Goal: Transaction & Acquisition: Purchase product/service

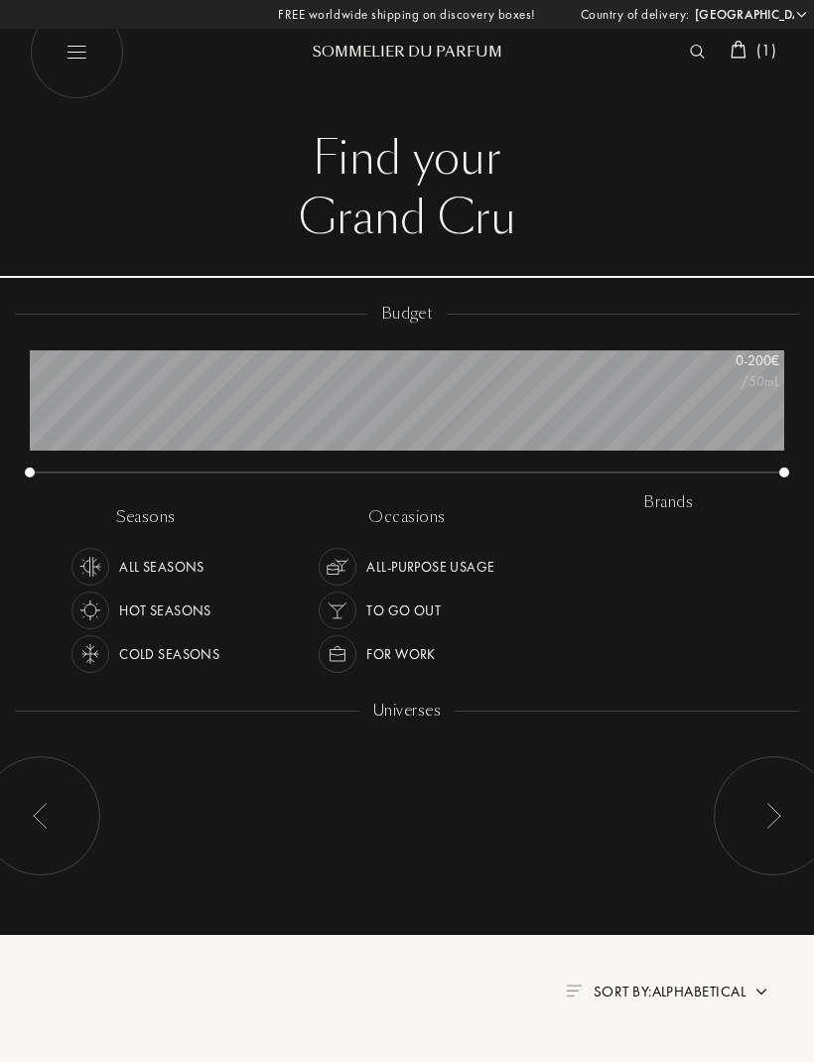
select select "ES"
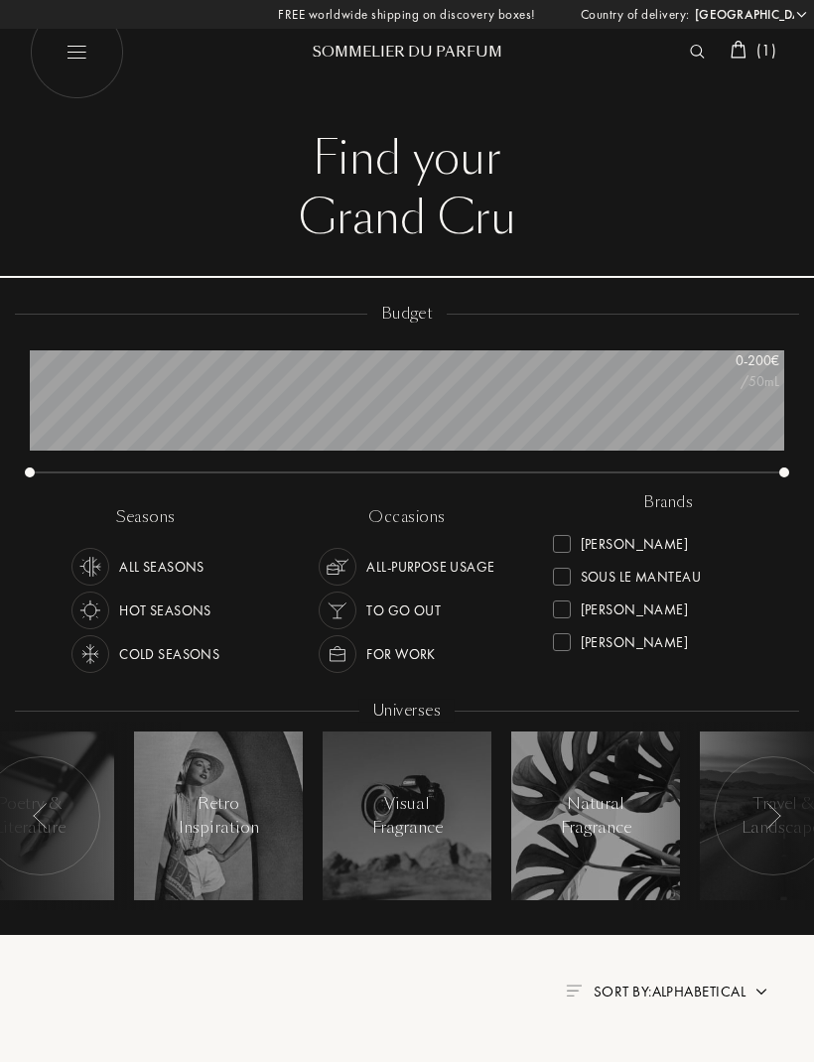
click at [690, 47] on img at bounding box center [697, 52] width 15 height 14
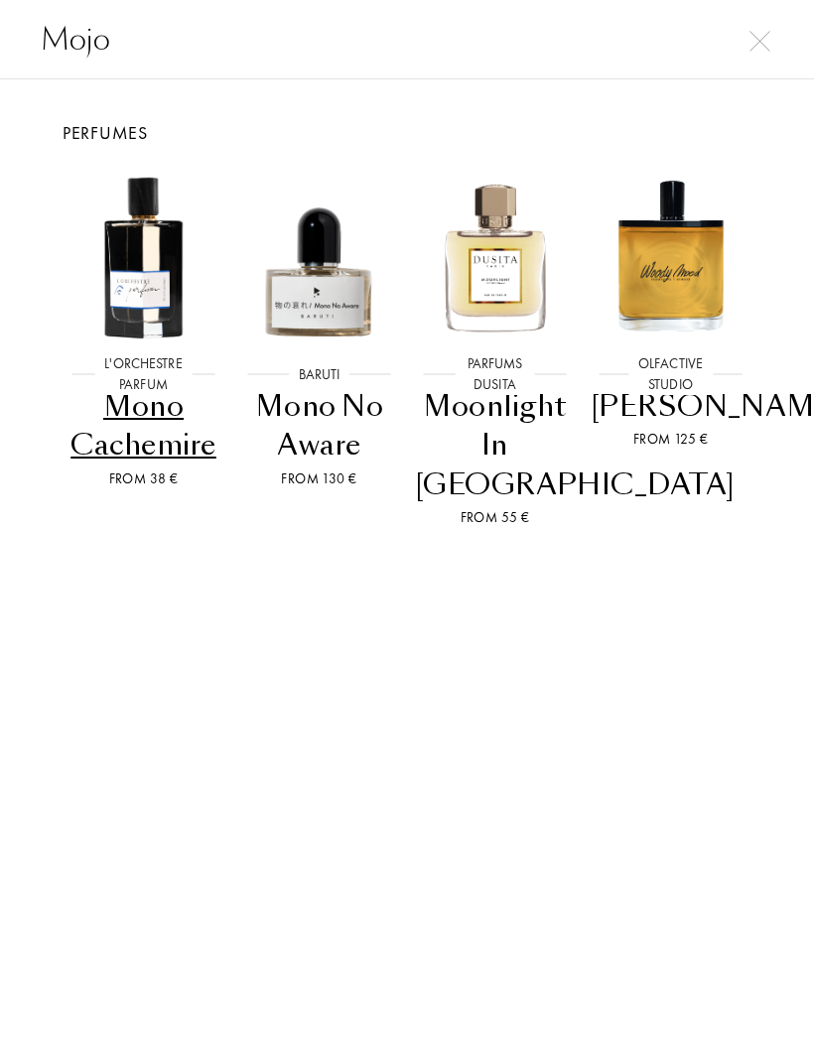
type input "Mojo"
click at [752, 39] on img at bounding box center [759, 41] width 21 height 21
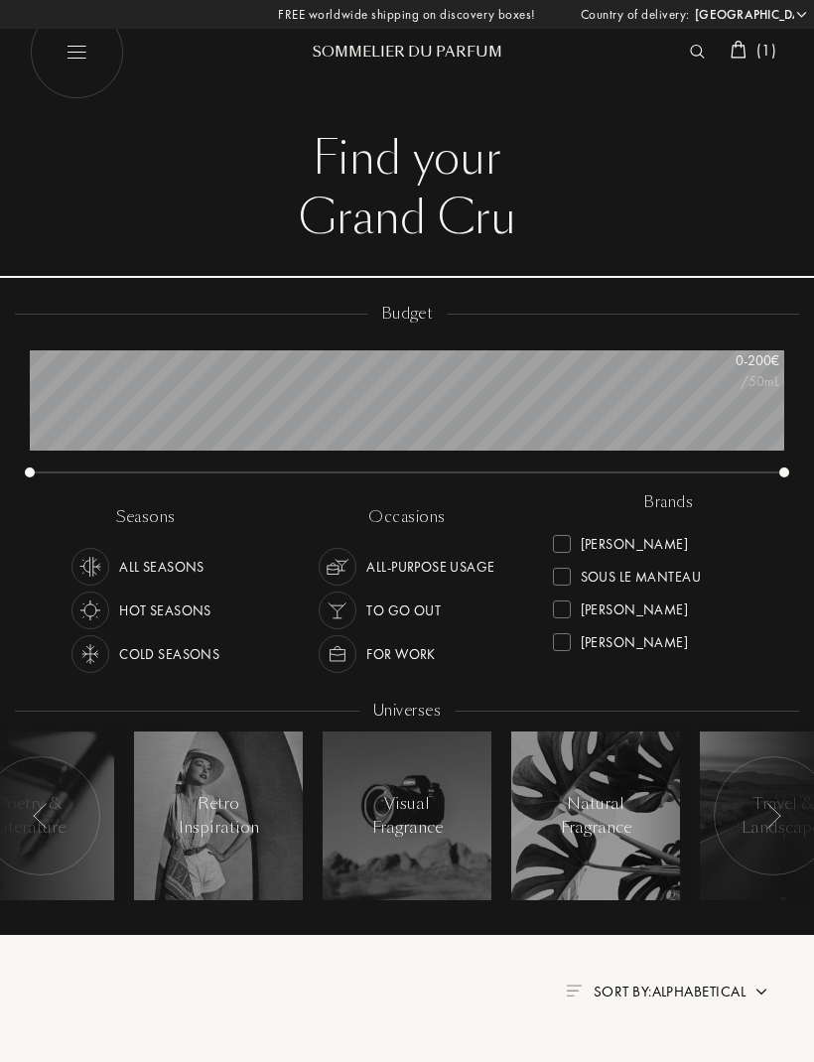
click at [762, 45] on span "( 1 )" at bounding box center [766, 50] width 20 height 21
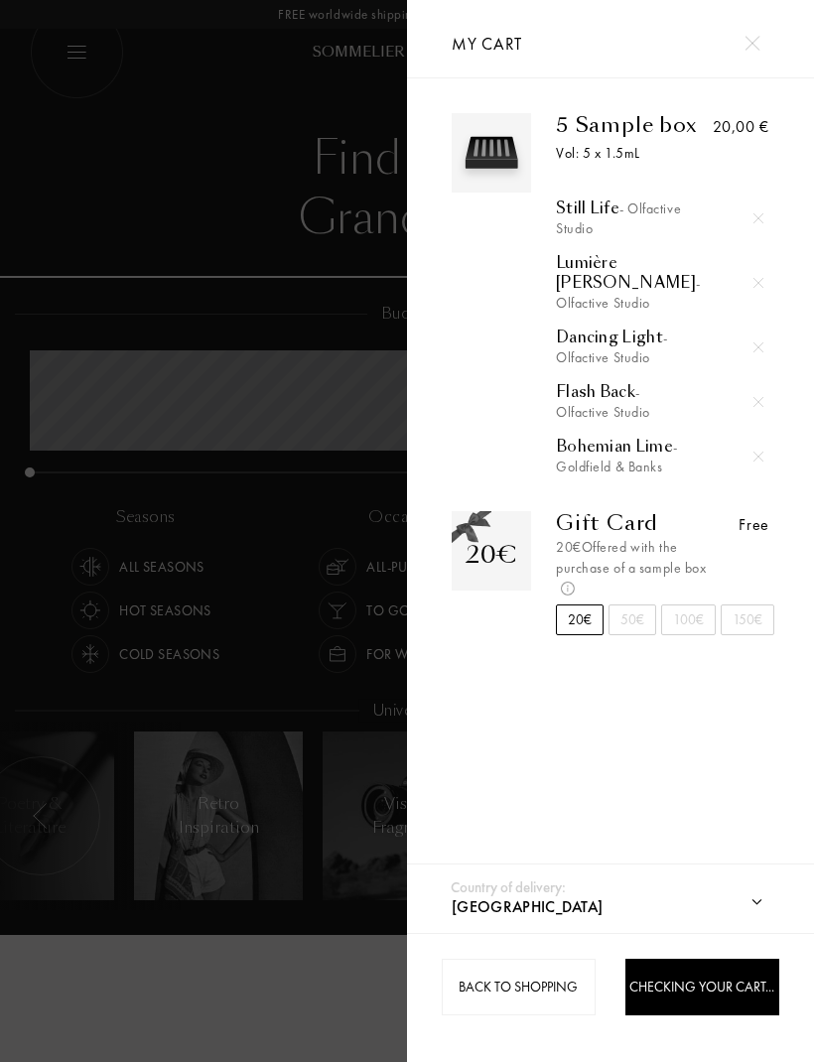
click at [768, 52] on div at bounding box center [751, 43] width 35 height 35
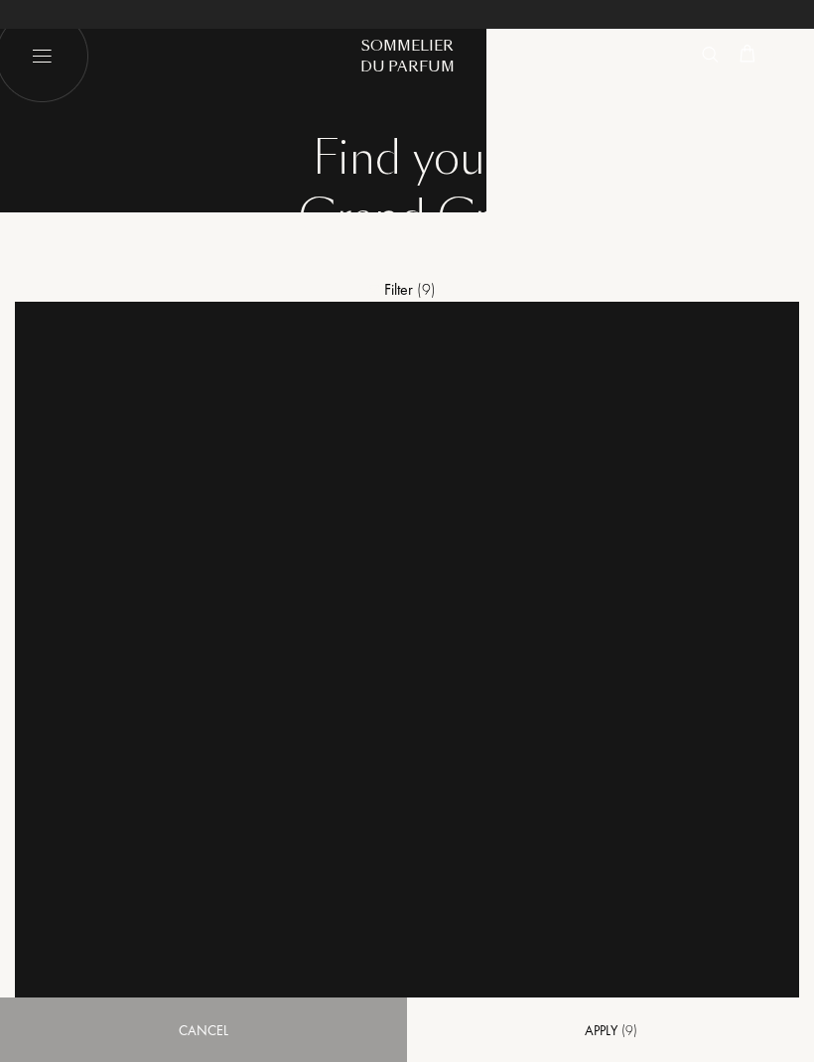
select select "ES"
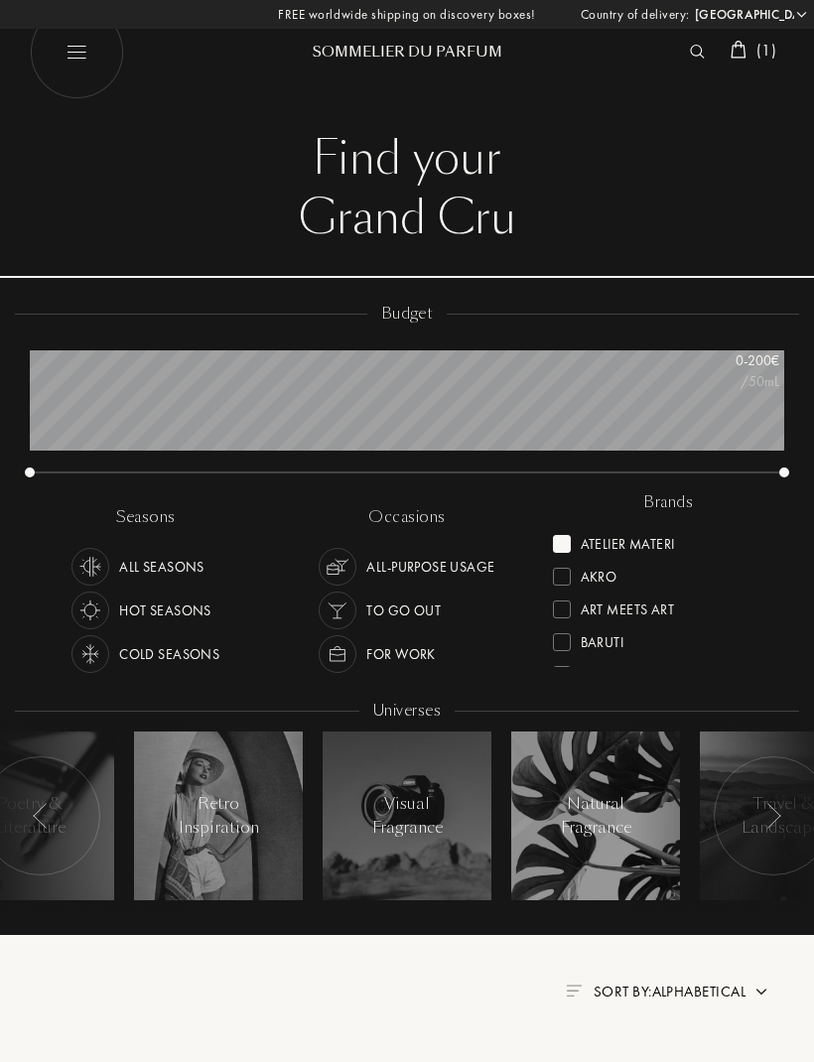
click at [565, 550] on div at bounding box center [562, 544] width 18 height 18
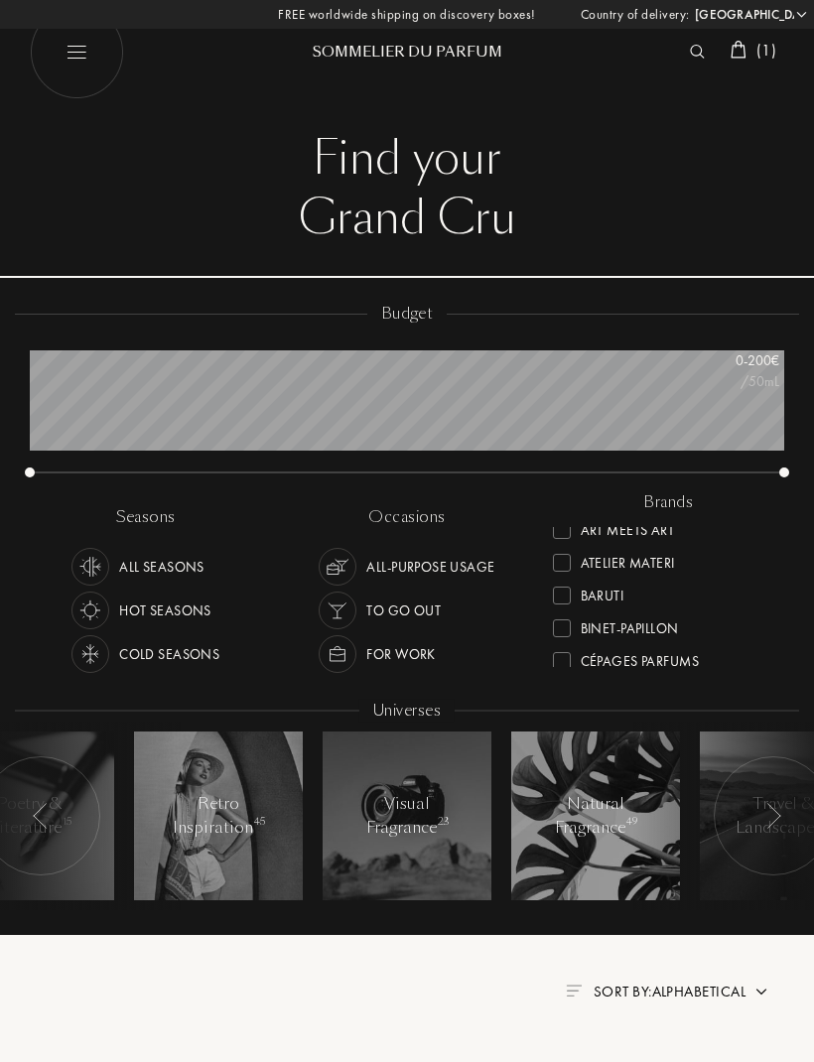
scroll to position [50, 0]
click at [632, 560] on div "Atelier Materi" at bounding box center [628, 556] width 94 height 27
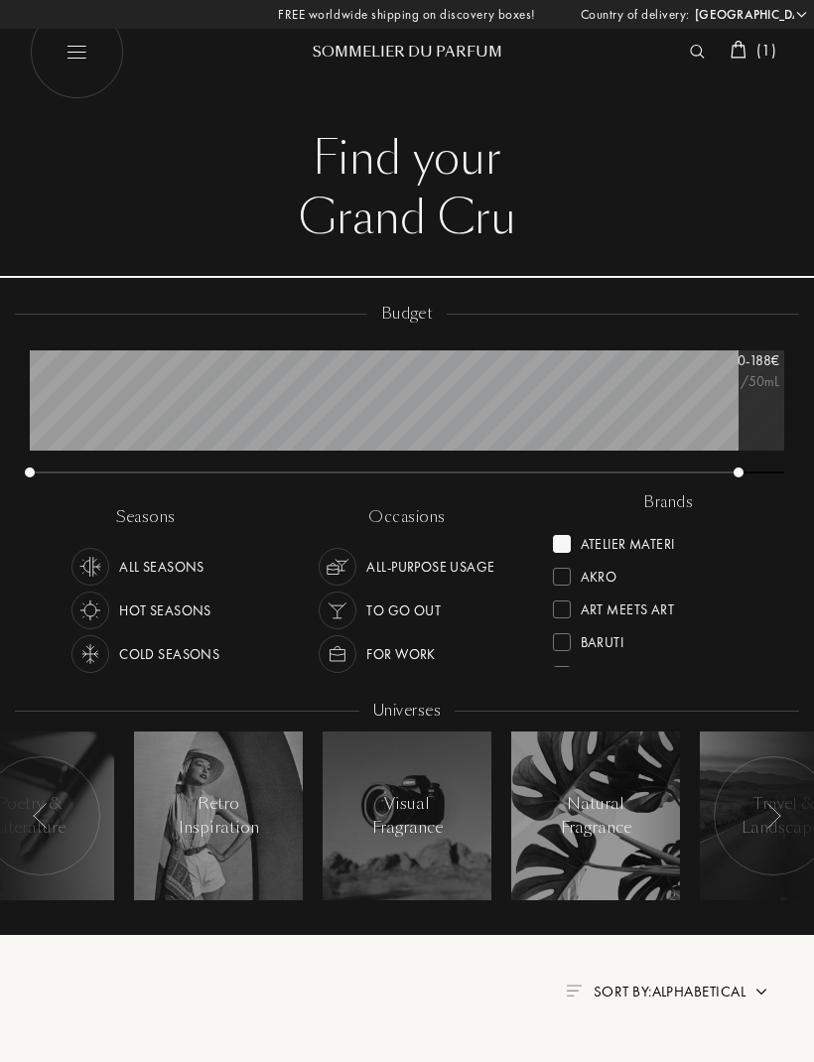
click at [569, 538] on div at bounding box center [562, 544] width 18 height 18
select select "ES"
